Goal: Information Seeking & Learning: Learn about a topic

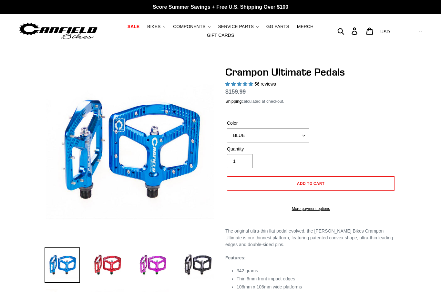
select select "highest-rating"
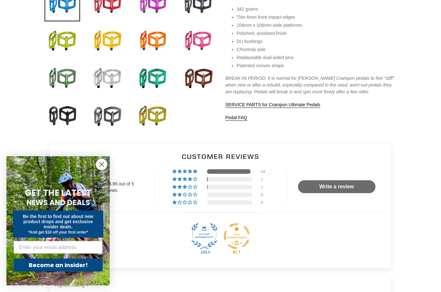
scroll to position [262, 0]
click at [314, 107] on span "SERVICE PARTS for Crampon Ultimate Pedals" at bounding box center [272, 104] width 95 height 5
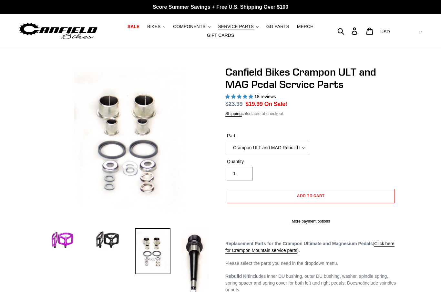
select select "highest-rating"
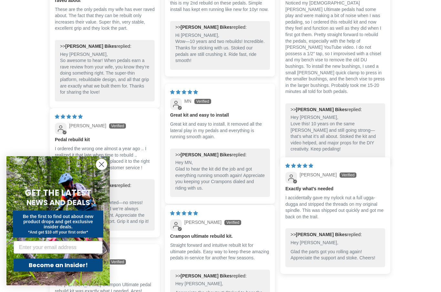
scroll to position [656, 0]
click at [92, 254] on input "Email" at bounding box center [58, 247] width 89 height 13
type input "mivey@mailbox.org"
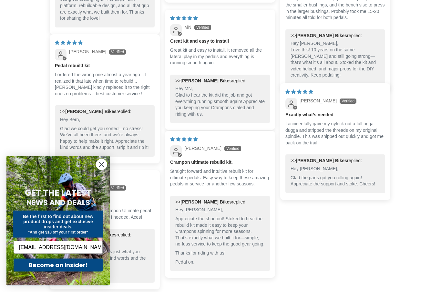
scroll to position [730, 0]
click at [95, 272] on button "Become an Insider!" at bounding box center [58, 265] width 89 height 13
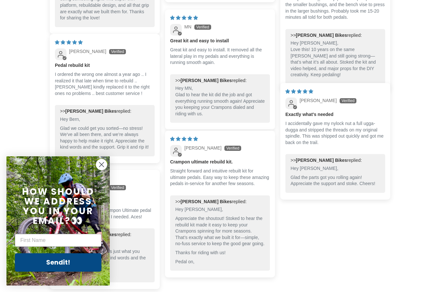
click at [69, 247] on input "First Name" at bounding box center [58, 240] width 87 height 13
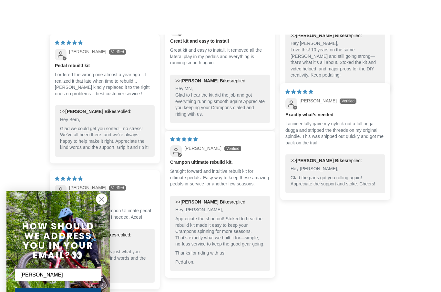
scroll to position [768, 0]
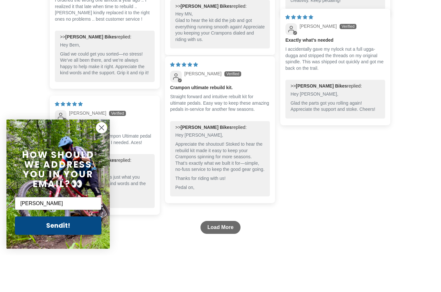
type input "Mack"
click at [66, 253] on button "Sendit!" at bounding box center [58, 262] width 87 height 18
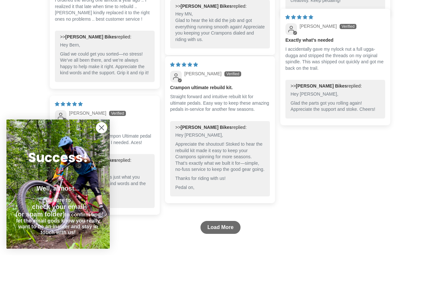
scroll to position [805, 0]
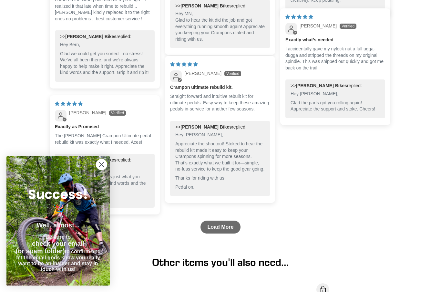
click at [102, 170] on circle "Close dialog" at bounding box center [101, 164] width 11 height 11
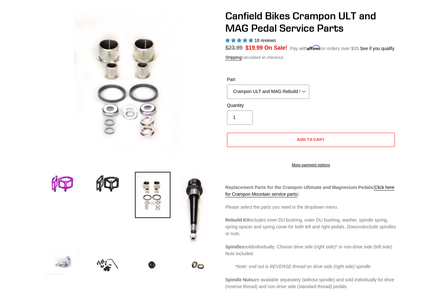
scroll to position [0, 0]
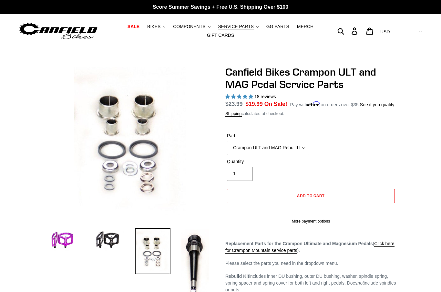
click at [253, 28] on button "SERVICE PARTS .cls-1{fill:#231f20}" at bounding box center [238, 26] width 47 height 9
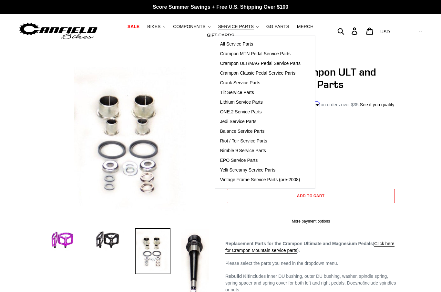
click at [270, 170] on span "Yelli Screamy Service Parts" at bounding box center [247, 169] width 55 height 5
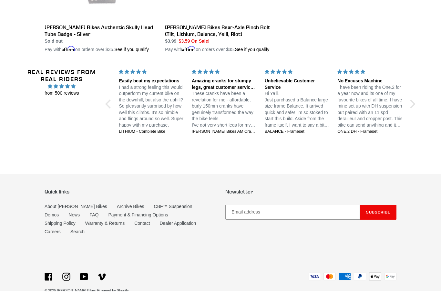
scroll to position [607, 0]
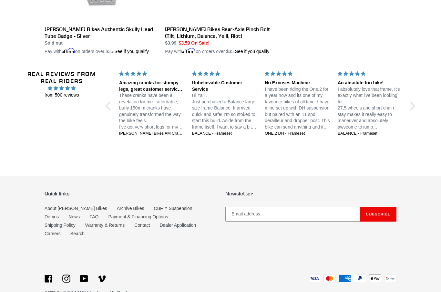
click at [89, 219] on link "FAQ" at bounding box center [93, 216] width 9 height 5
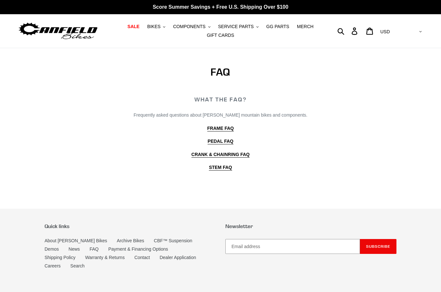
click at [235, 152] on b "CRANK & CHAINRING FAQ" at bounding box center [221, 154] width 58 height 5
click at [228, 141] on b "PEDAL FAQ" at bounding box center [221, 141] width 26 height 5
